Goal: Check status: Check status

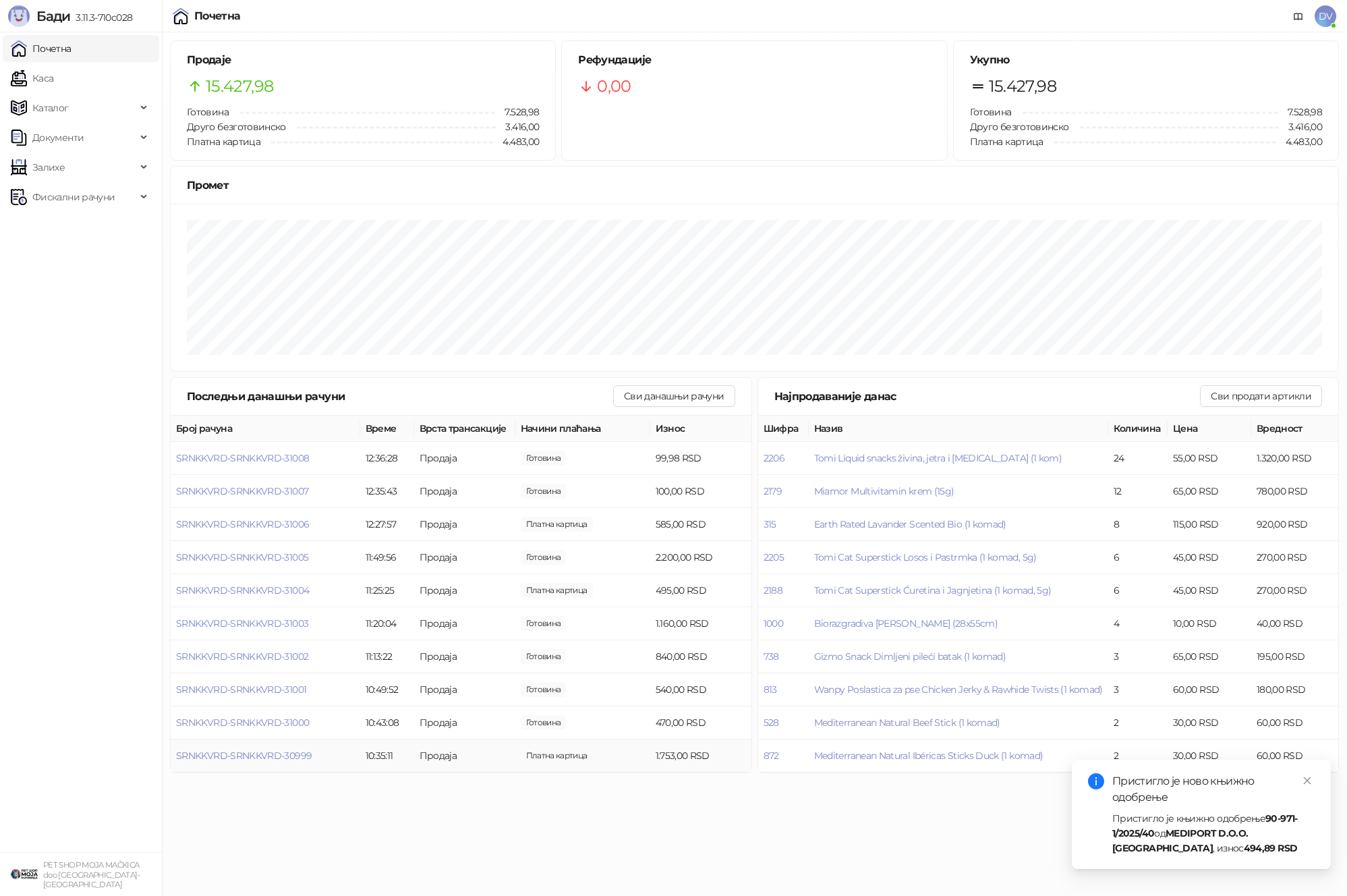
click at [303, 763] on td "SRNKKVRD-SRNKKVRD-30999" at bounding box center [265, 756] width 189 height 33
click at [299, 754] on span "SRNKKVRD-SRNKKVRD-30999" at bounding box center [243, 756] width 135 height 12
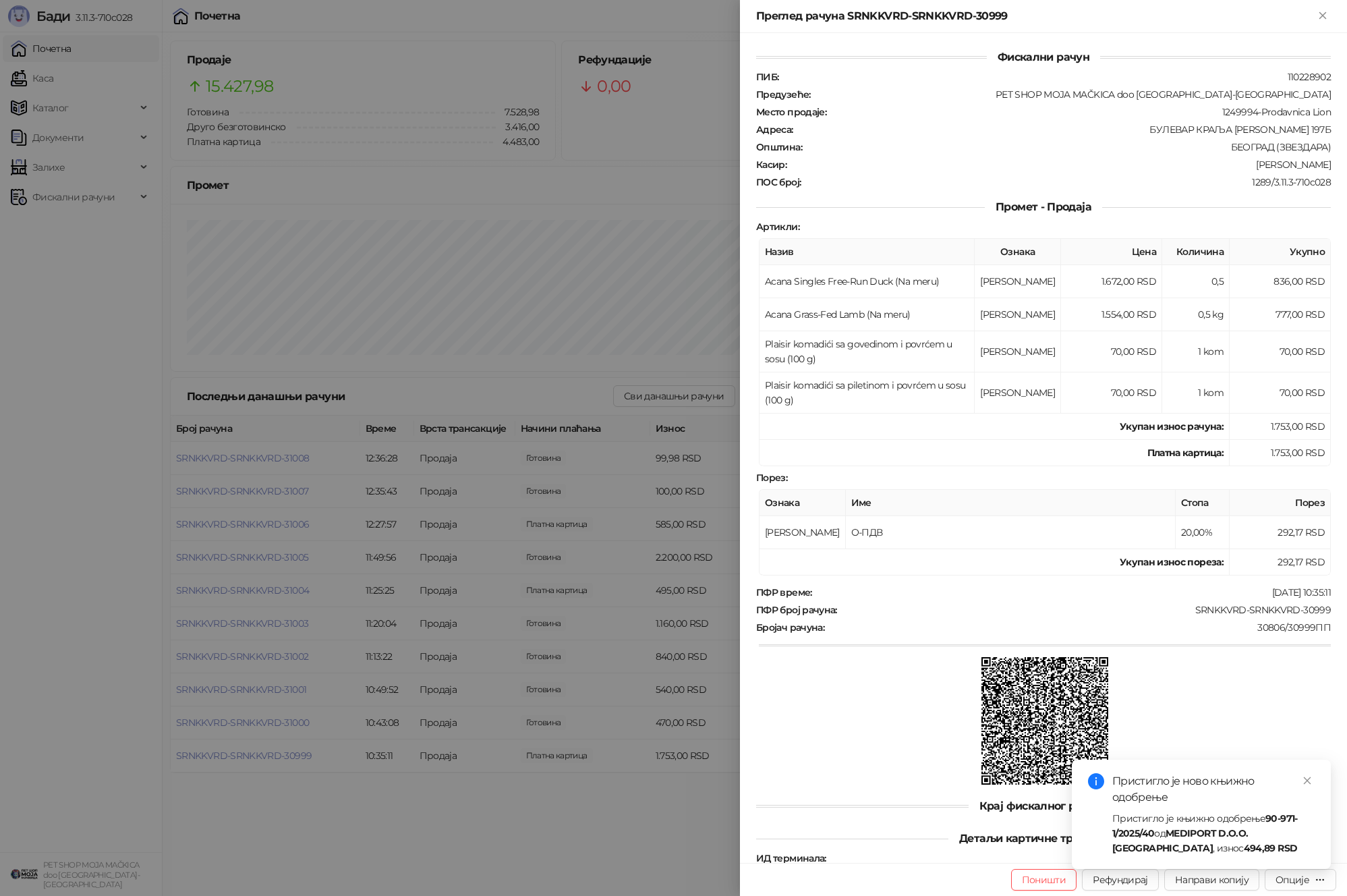
click at [299, 754] on div at bounding box center [674, 448] width 1347 height 896
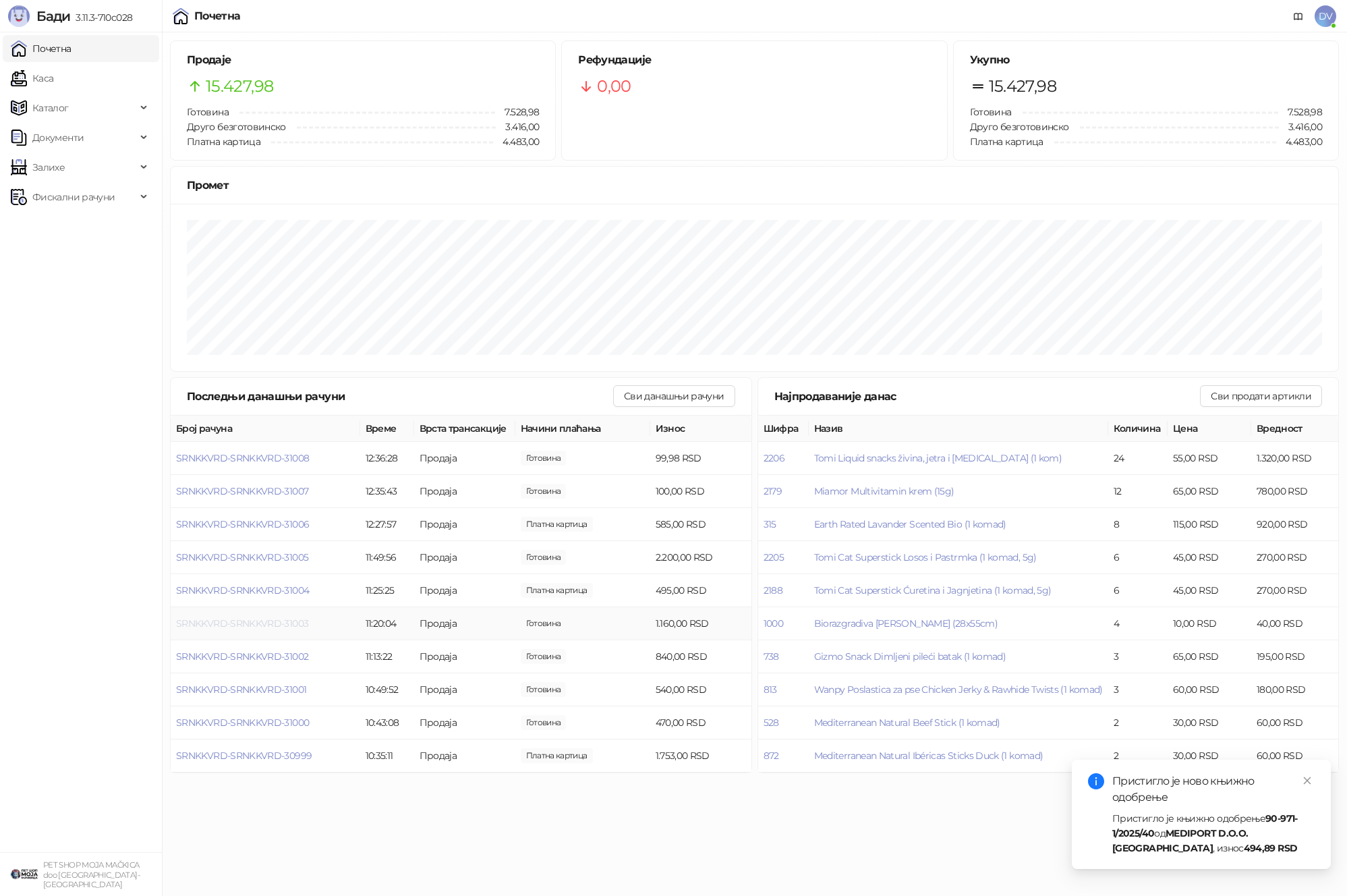
click at [262, 621] on span "SRNKKVRD-SRNKKVRD-31003" at bounding box center [243, 624] width 133 height 12
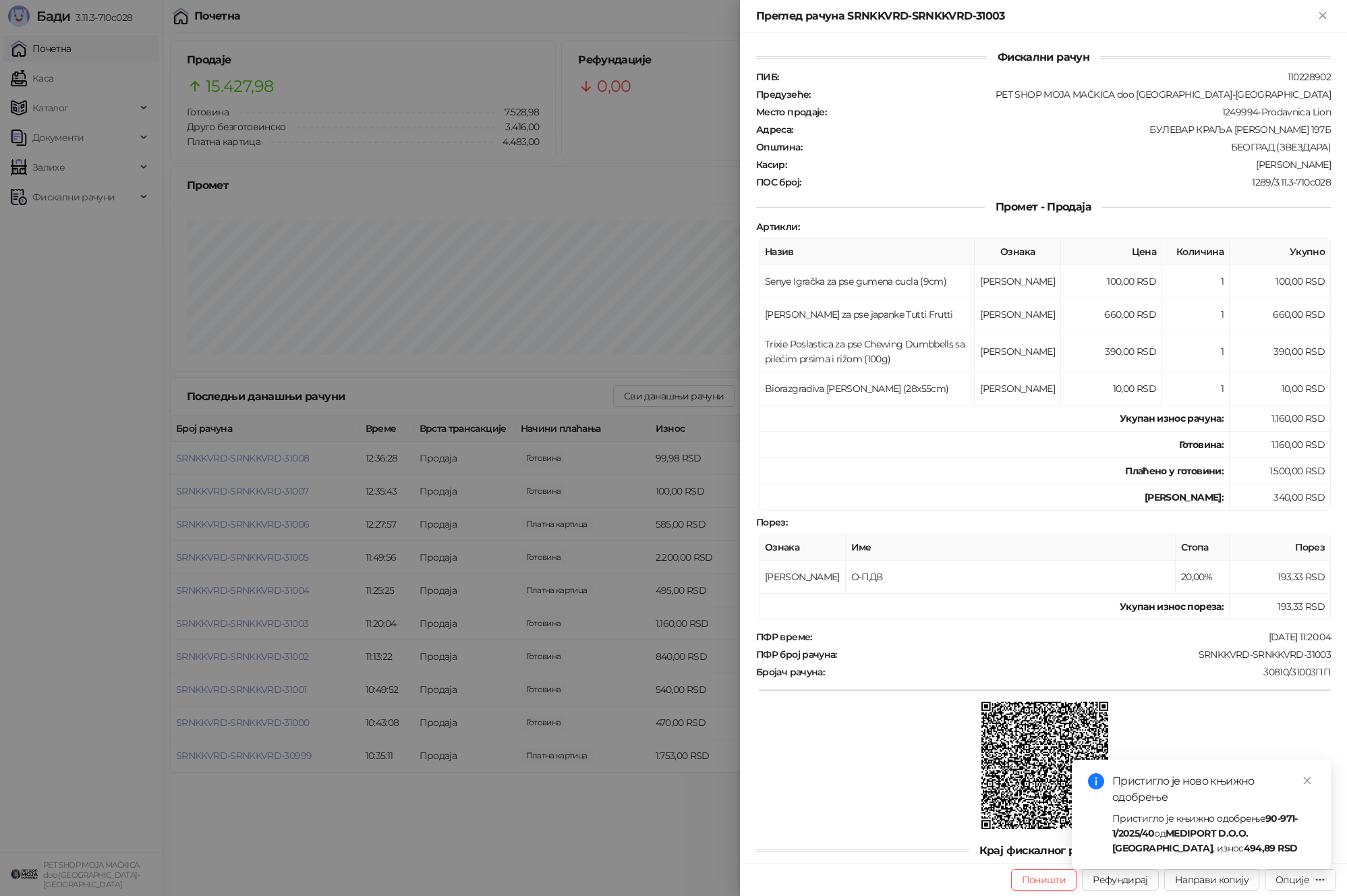
click at [262, 621] on div at bounding box center [674, 448] width 1347 height 896
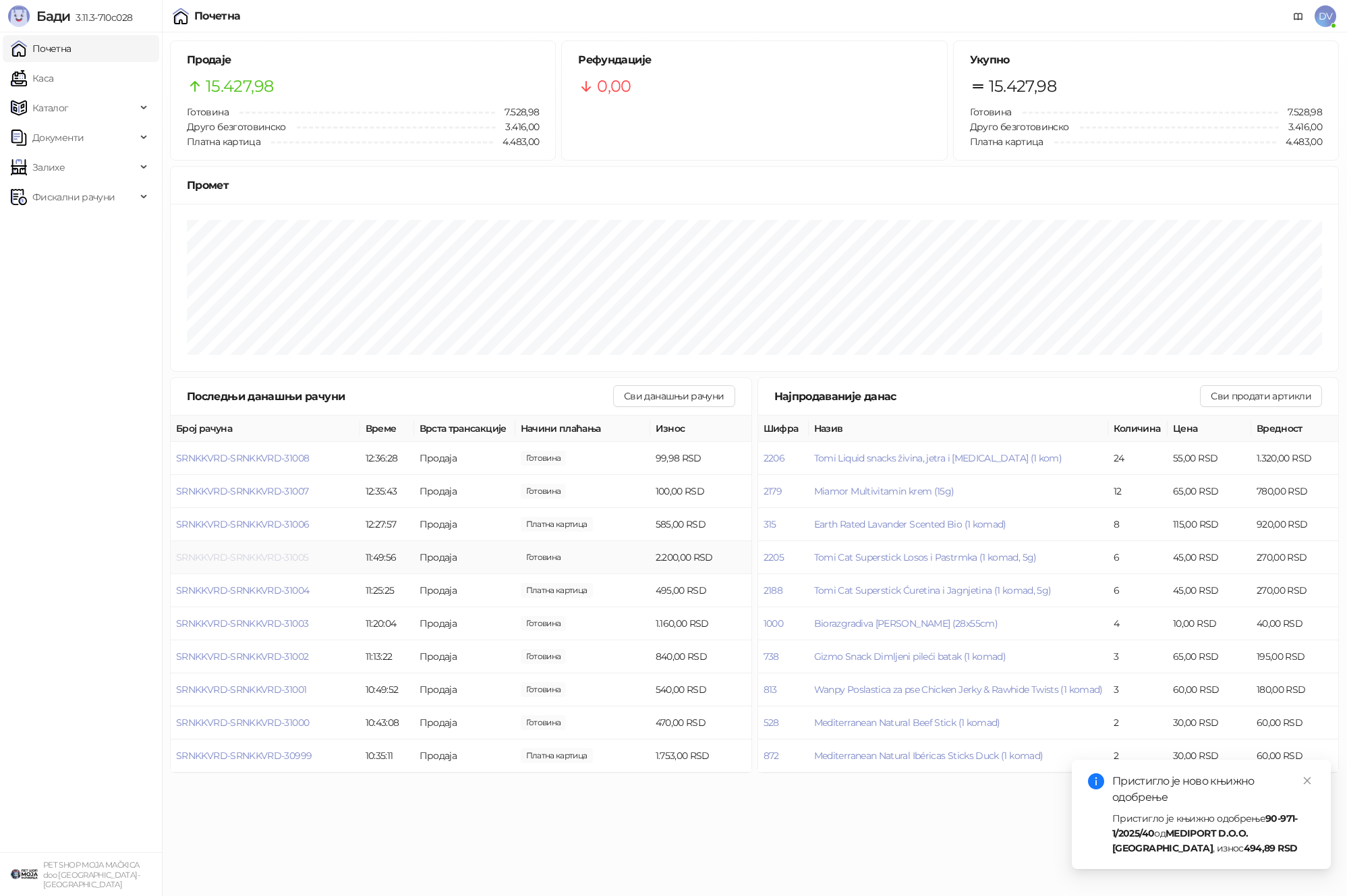
click at [254, 560] on span "SRNKKVRD-SRNKKVRD-31005" at bounding box center [243, 557] width 133 height 12
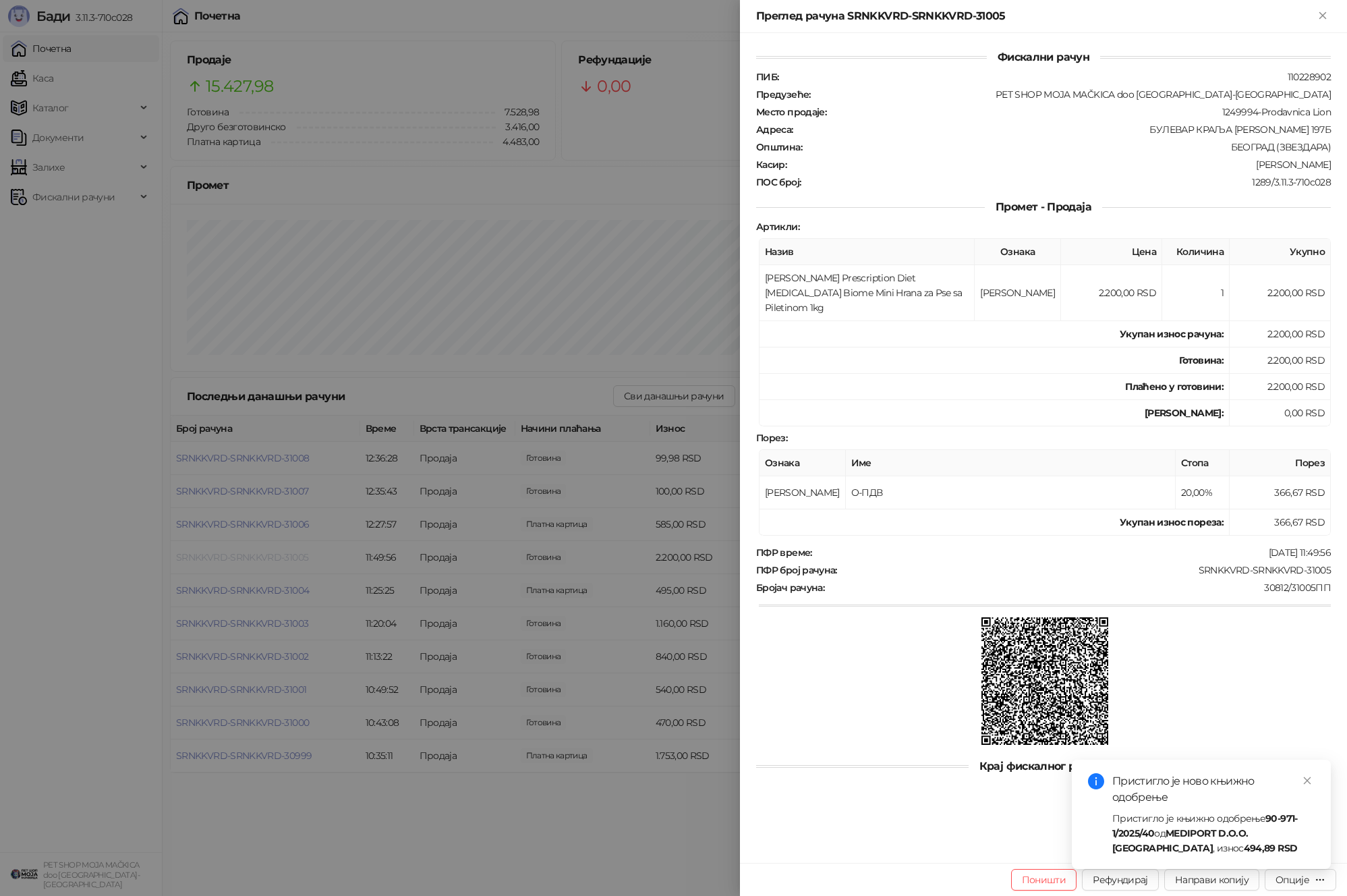
click at [254, 560] on div at bounding box center [674, 448] width 1347 height 896
